Goal: Task Accomplishment & Management: Use online tool/utility

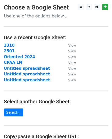
scroll to position [26, 0]
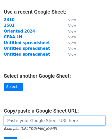
click at [45, 119] on input "url" at bounding box center [54, 121] width 101 height 10
paste input "[URL][DOMAIN_NAME]"
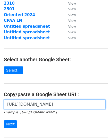
scroll to position [51, 0]
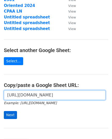
type input "[URL][DOMAIN_NAME]"
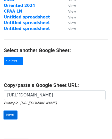
click at [9, 116] on input "Next" at bounding box center [10, 115] width 13 height 8
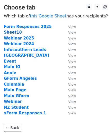
click at [7, 33] on strong "Sheet18" at bounding box center [13, 32] width 18 height 5
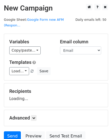
click at [24, 40] on div "Variables Copy/paste... {{Name}} {{Email}}" at bounding box center [30, 47] width 51 height 16
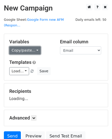
click at [25, 46] on link "Copy/paste..." at bounding box center [24, 50] width 31 height 8
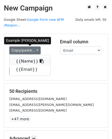
drag, startPoint x: 28, startPoint y: 57, endPoint x: 20, endPoint y: 56, distance: 8.5
click at [28, 57] on link "{{Name}}" at bounding box center [29, 61] width 41 height 8
